Goal: Task Accomplishment & Management: Manage account settings

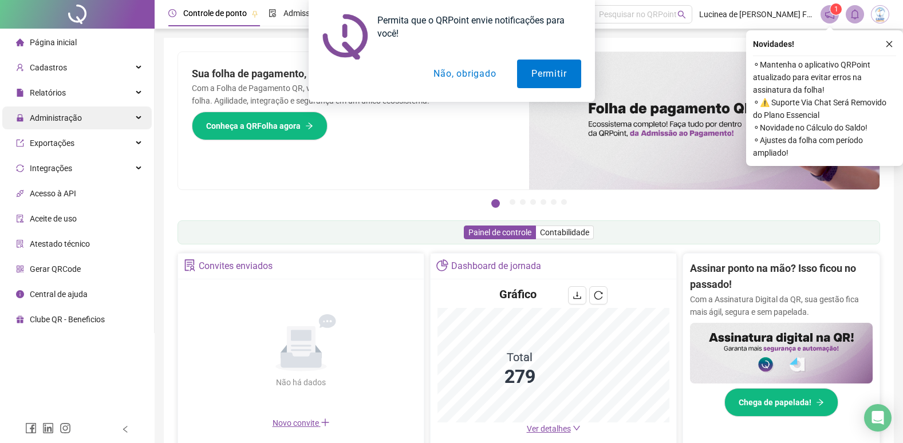
click at [58, 113] on span "Administração" at bounding box center [56, 117] width 52 height 9
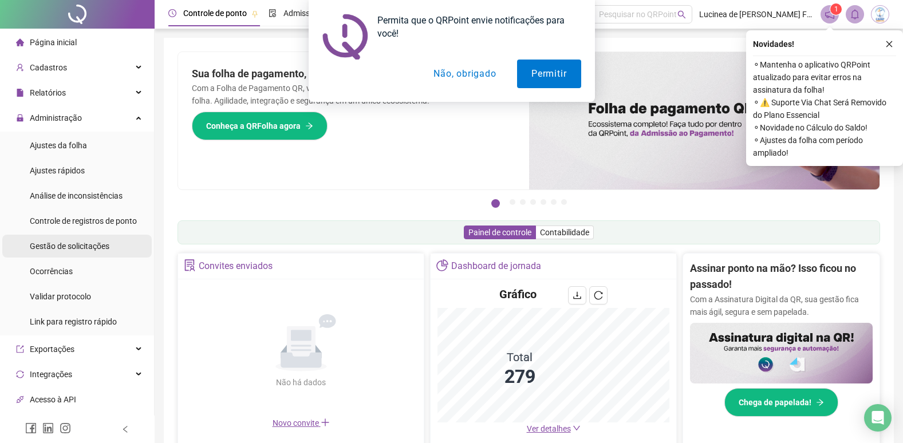
click at [93, 245] on span "Gestão de solicitações" at bounding box center [70, 246] width 80 height 9
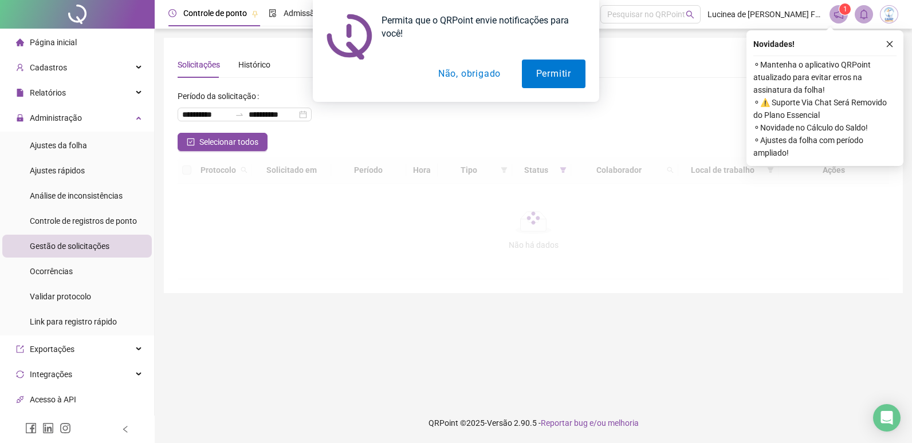
click at [477, 70] on button "Não, obrigado" at bounding box center [469, 74] width 91 height 29
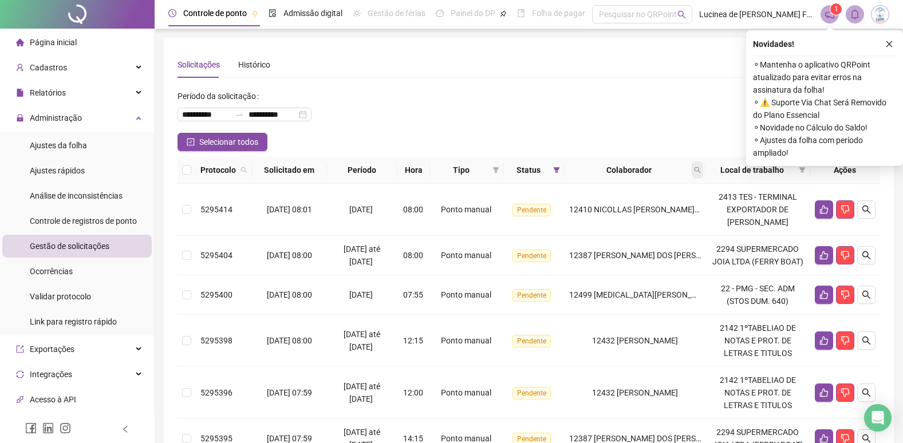
click at [695, 164] on span at bounding box center [697, 170] width 11 height 17
type input "****"
click at [606, 212] on icon "search" at bounding box center [605, 215] width 8 height 8
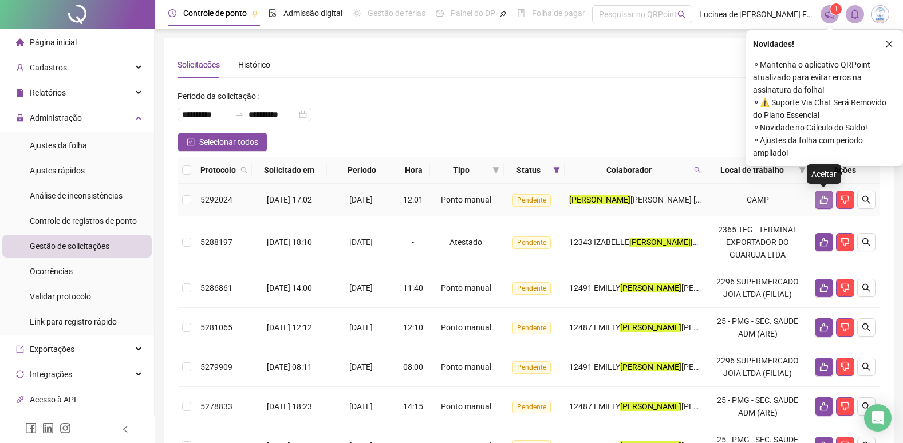
click at [825, 192] on button "button" at bounding box center [824, 200] width 18 height 18
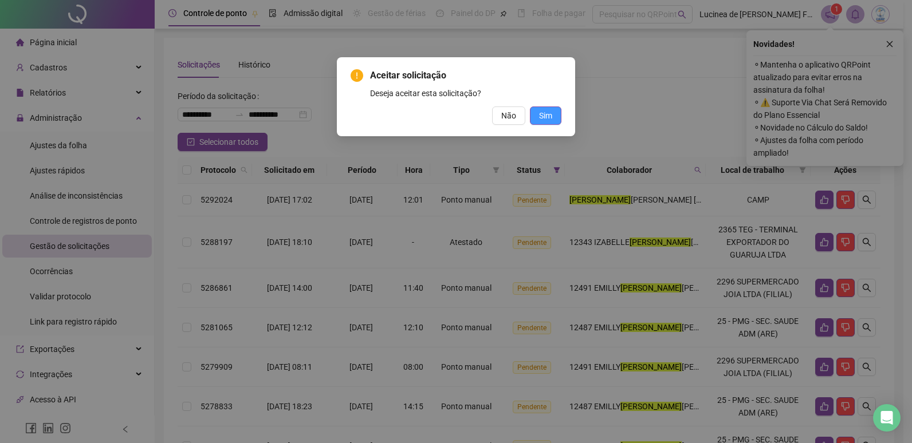
click at [546, 116] on span "Sim" at bounding box center [545, 115] width 13 height 13
